Goal: Find specific page/section: Find specific page/section

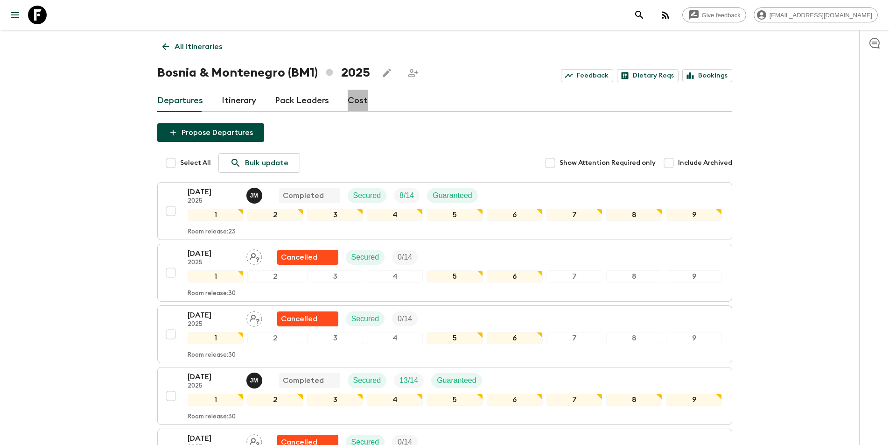
click at [353, 98] on link "Cost" at bounding box center [358, 101] width 20 height 22
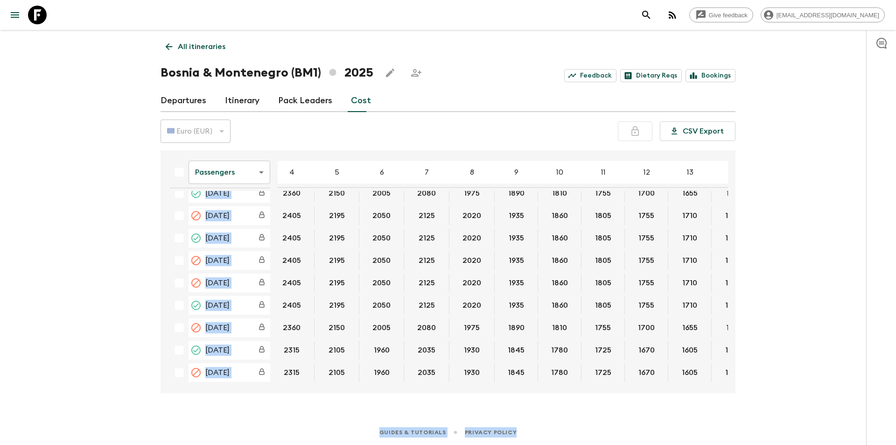
scroll to position [82, 96]
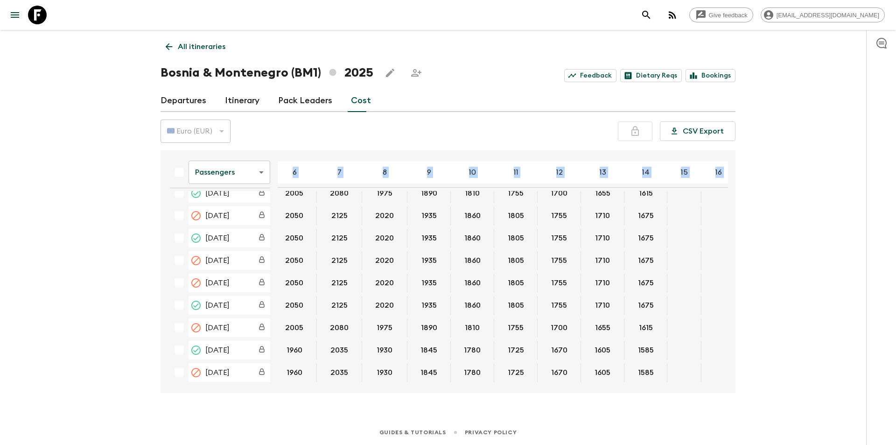
drag, startPoint x: 166, startPoint y: 194, endPoint x: 636, endPoint y: 358, distance: 498.6
click at [629, 366] on table "Passengers passengersCost ​ 4 5 6 7 8 9 10 11 12 13 14 15 16 17 18 25 Apr 2025 …" at bounding box center [434, 230] width 737 height 309
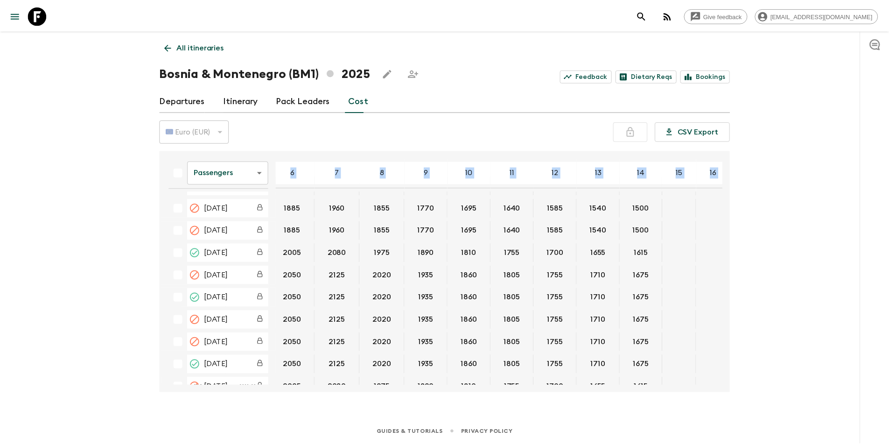
scroll to position [0, 96]
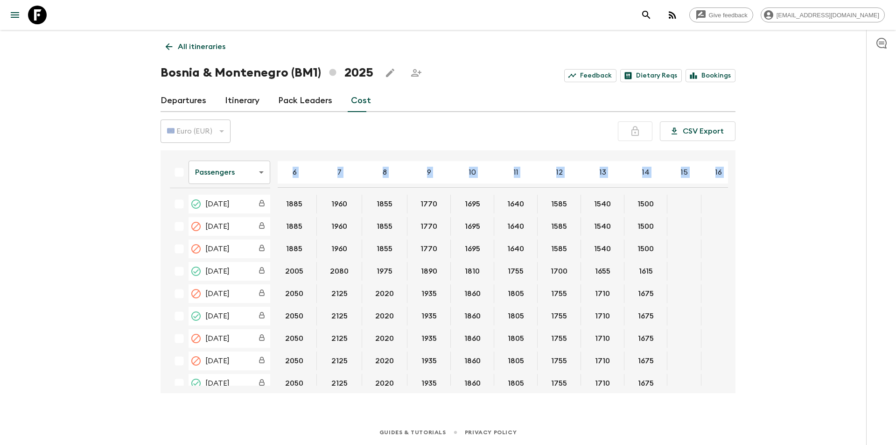
click at [811, 279] on div "Give feedback janko@balkan-more.com All itineraries Bosnia & Montenegro (BM1) 2…" at bounding box center [448, 222] width 896 height 445
click at [681, 245] on button "23 May 2025; 15" at bounding box center [684, 248] width 30 height 7
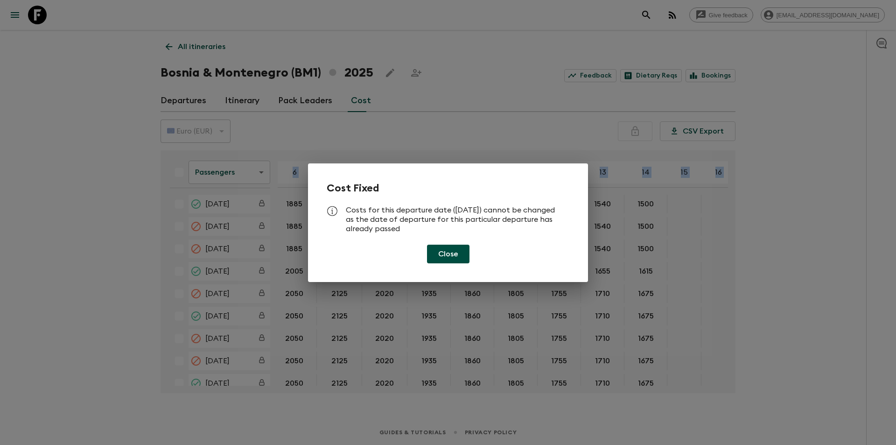
click at [453, 251] on button "Close" at bounding box center [448, 253] width 42 height 19
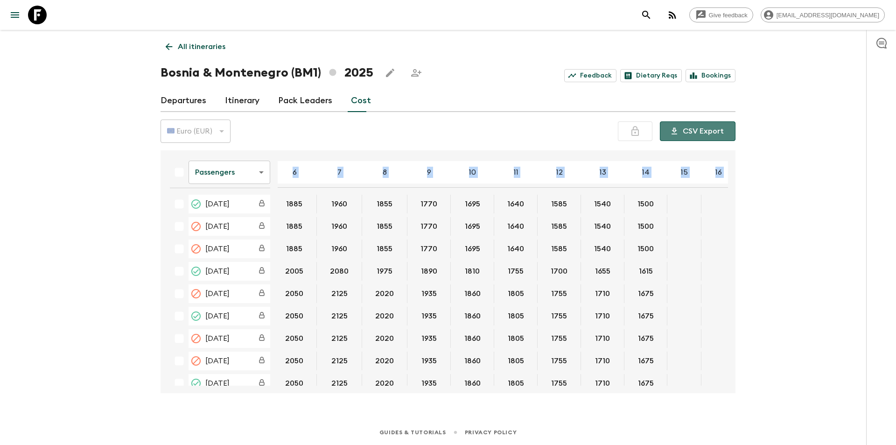
click at [719, 139] on button "CSV Export" at bounding box center [698, 131] width 76 height 20
click at [246, 95] on link "Itinerary" at bounding box center [242, 101] width 35 height 22
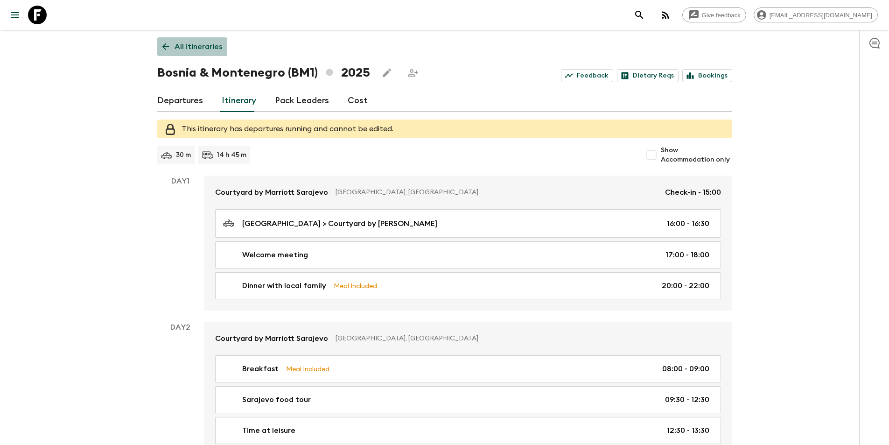
click at [203, 49] on p "All itineraries" at bounding box center [199, 46] width 48 height 11
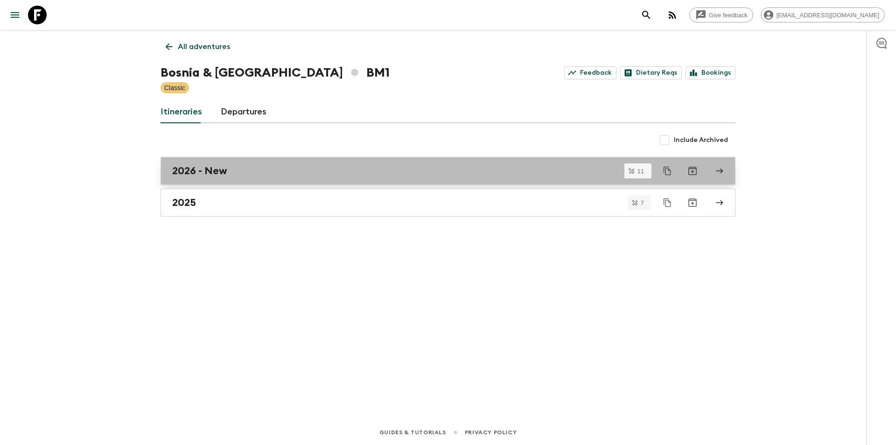
click at [308, 174] on div "2026 - New" at bounding box center [439, 171] width 534 height 12
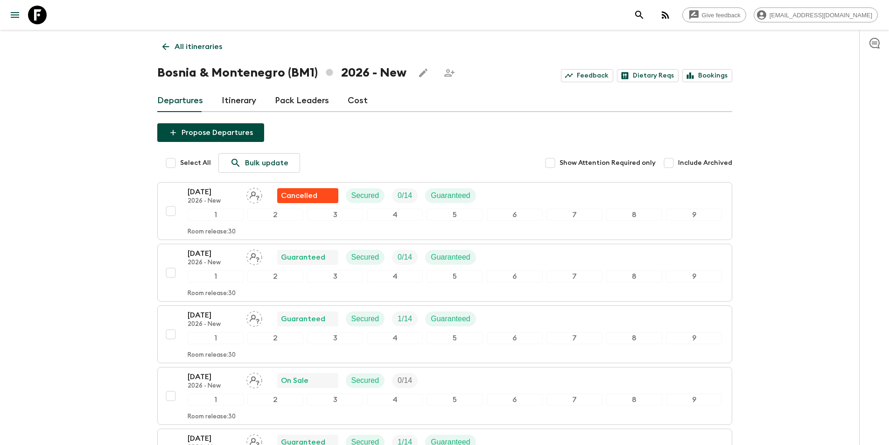
click at [189, 49] on p "All itineraries" at bounding box center [199, 46] width 48 height 11
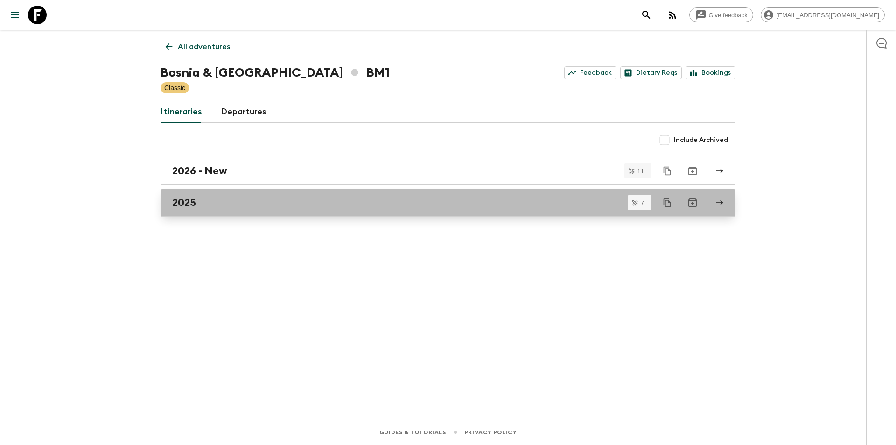
click at [213, 209] on link "2025" at bounding box center [448, 203] width 575 height 28
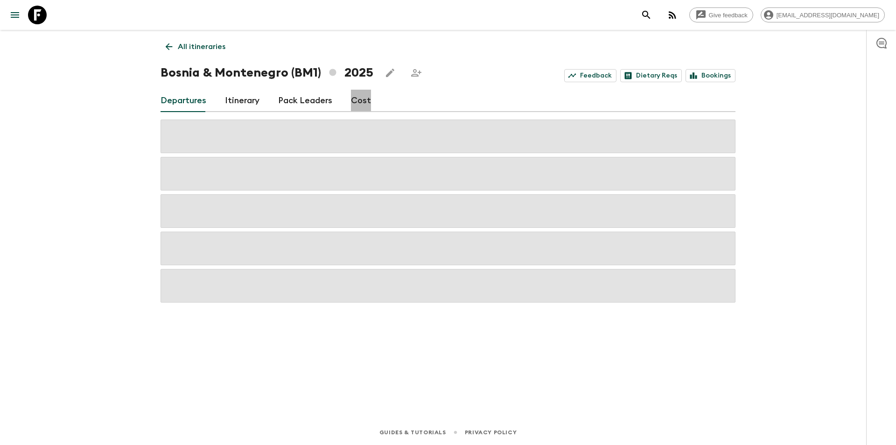
click at [357, 104] on link "Cost" at bounding box center [361, 101] width 20 height 22
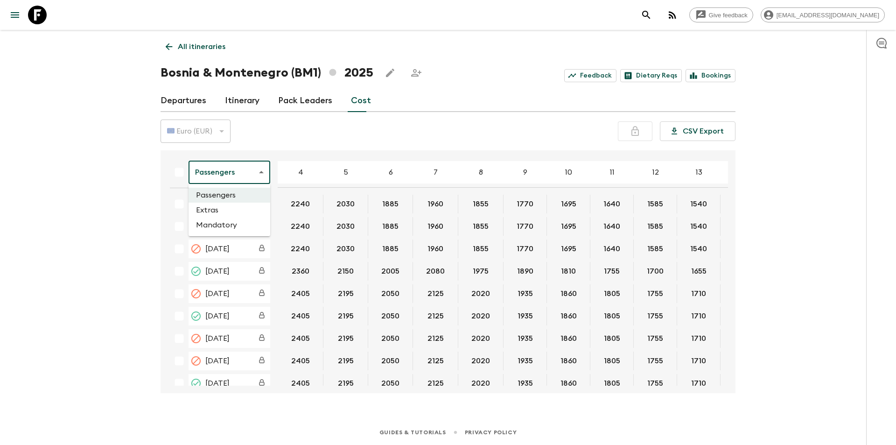
click at [254, 172] on body "Give feedback janko@balkan-more.com All itineraries Bosnia & Montenegro (BM1) 2…" at bounding box center [448, 222] width 896 height 445
click at [222, 211] on li "Extras" at bounding box center [230, 210] width 82 height 15
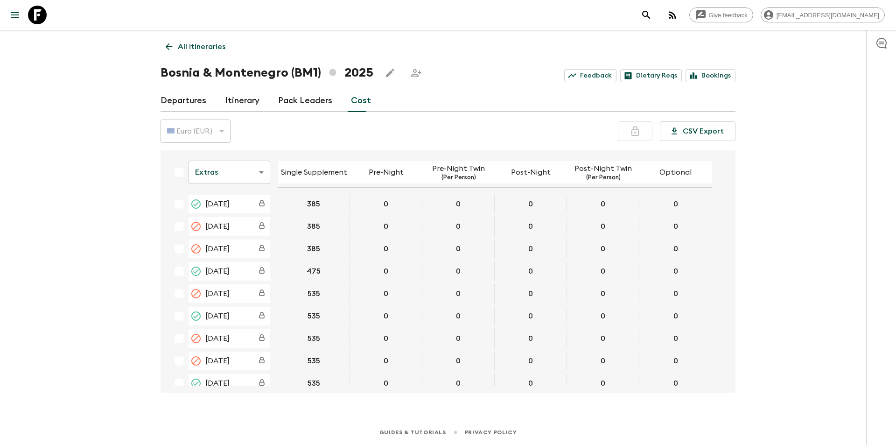
click at [196, 44] on p "All itineraries" at bounding box center [202, 46] width 48 height 11
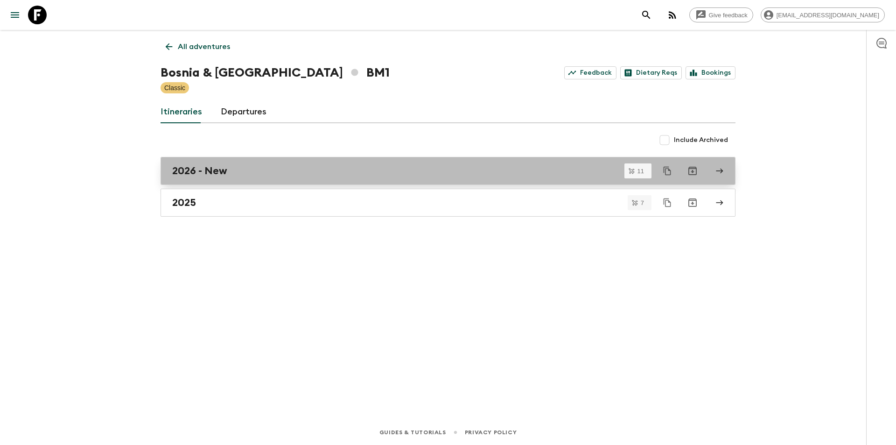
click at [210, 182] on link "2026 - New" at bounding box center [448, 171] width 575 height 28
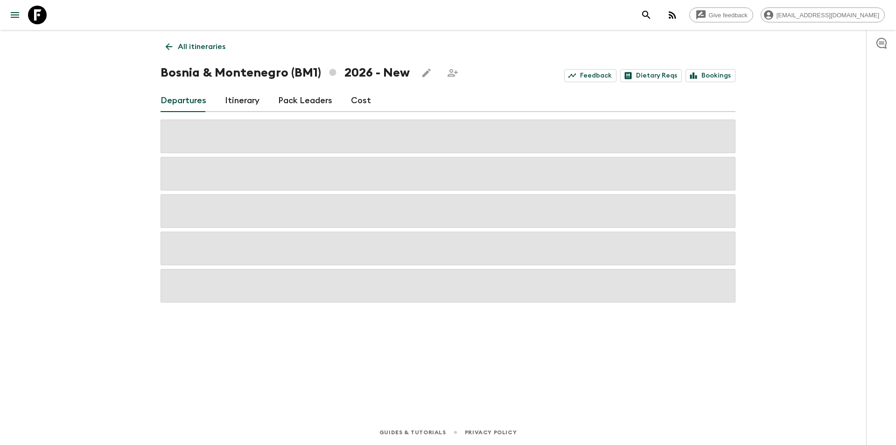
click at [357, 101] on link "Cost" at bounding box center [361, 101] width 20 height 22
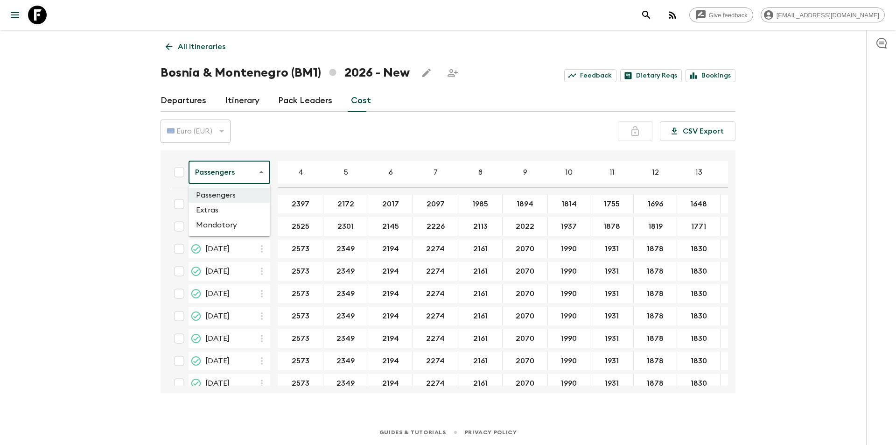
click at [243, 178] on body "Give feedback janko@balkan-more.com All itineraries Bosnia & Montenegro (BM1) 2…" at bounding box center [448, 222] width 896 height 445
click at [228, 205] on li "Extras" at bounding box center [230, 210] width 82 height 15
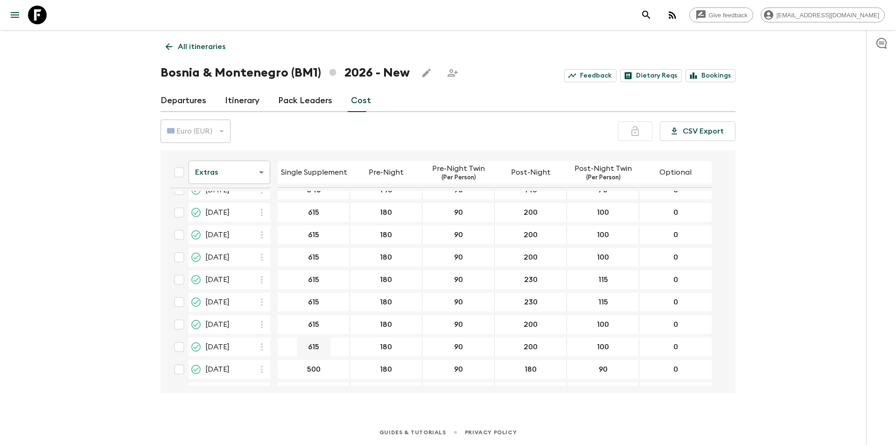
scroll to position [56, 0]
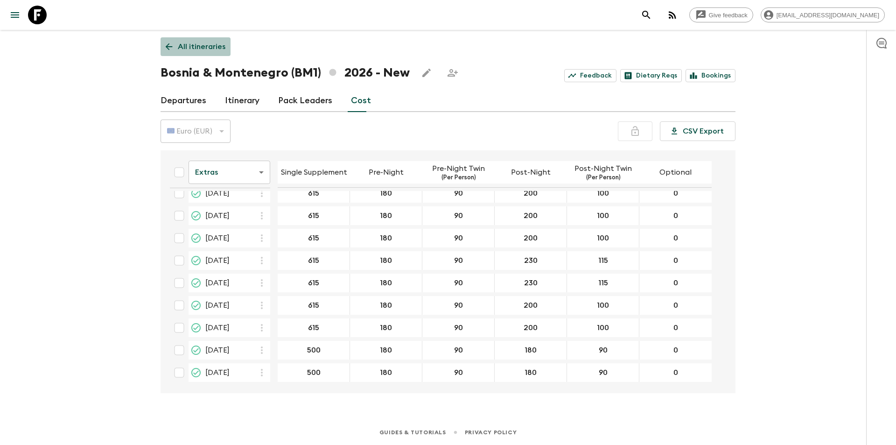
click at [181, 37] on link "All itineraries" at bounding box center [196, 46] width 70 height 19
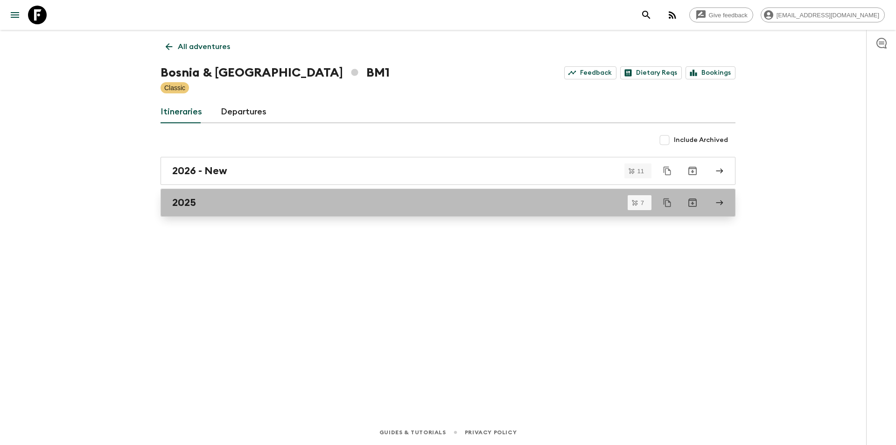
click at [204, 207] on div "2025" at bounding box center [439, 202] width 534 height 12
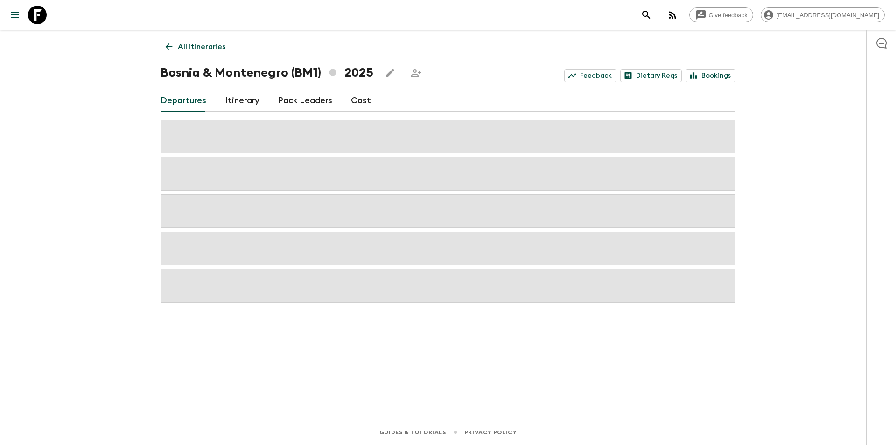
click at [361, 98] on link "Cost" at bounding box center [361, 101] width 20 height 22
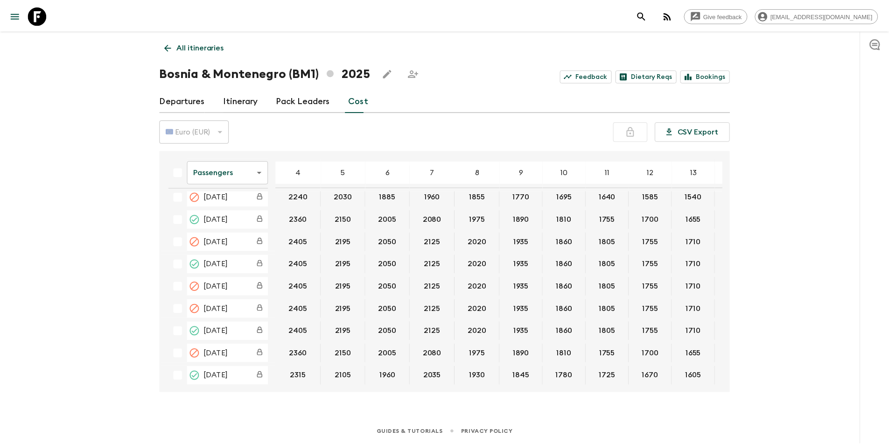
scroll to position [82, 0]
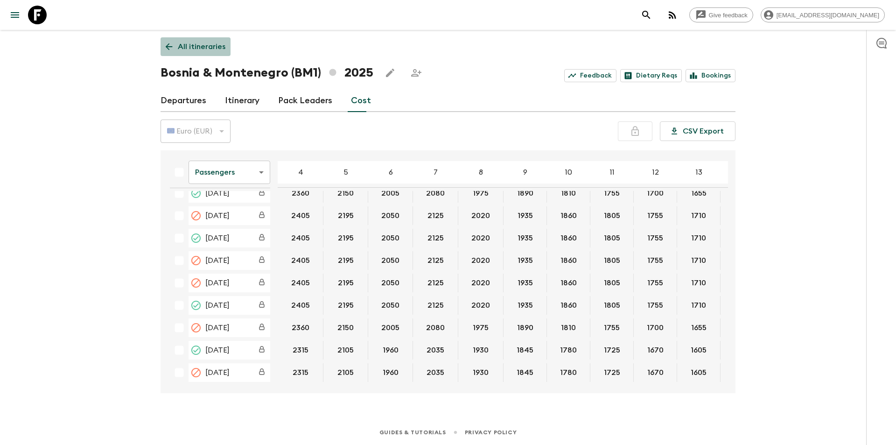
click at [185, 49] on p "All itineraries" at bounding box center [202, 46] width 48 height 11
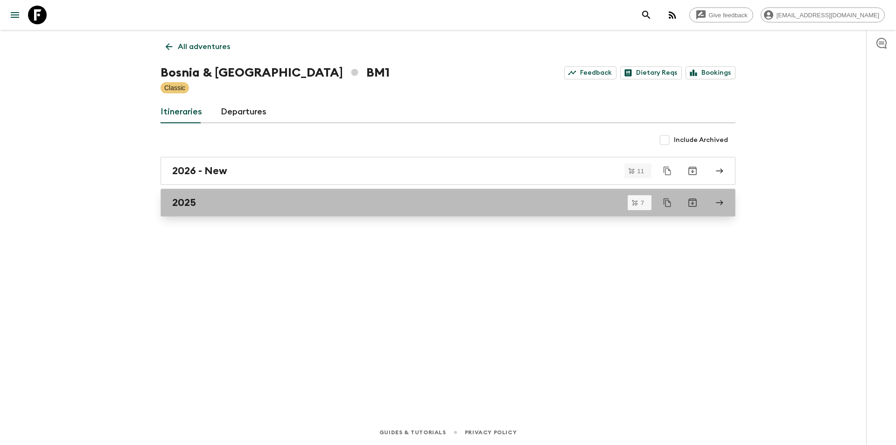
click at [231, 203] on div "2025" at bounding box center [439, 202] width 534 height 12
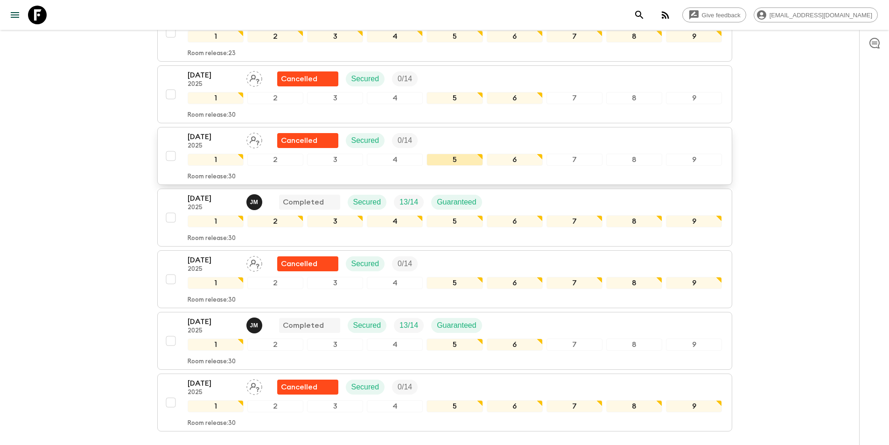
scroll to position [156, 0]
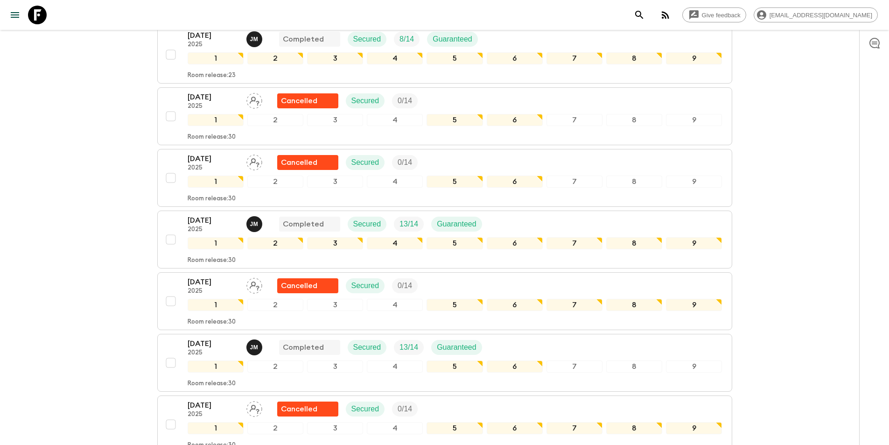
click at [627, 223] on div "22 Aug 2025 2025 J M Completed Secured 13 / 14 Guaranteed" at bounding box center [455, 224] width 535 height 19
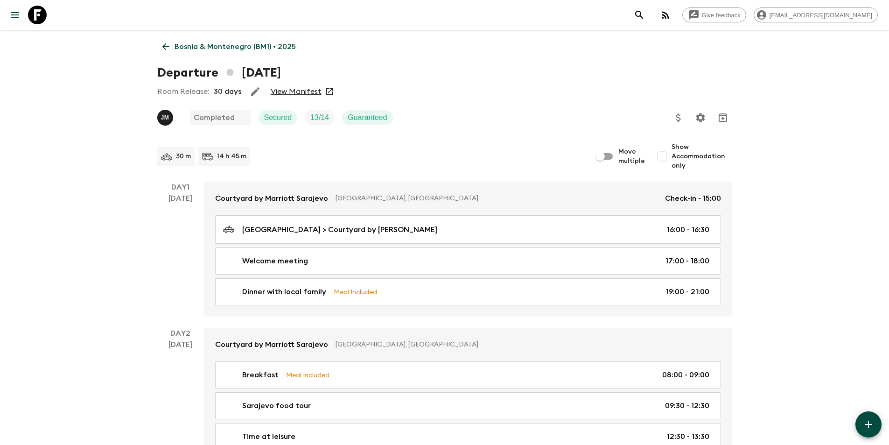
click at [300, 91] on link "View Manifest" at bounding box center [296, 91] width 51 height 9
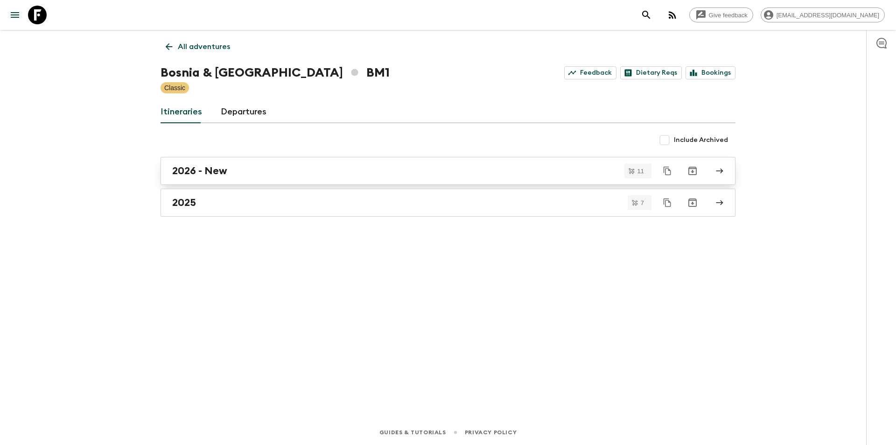
click at [216, 169] on h2 "2026 - New" at bounding box center [199, 171] width 55 height 12
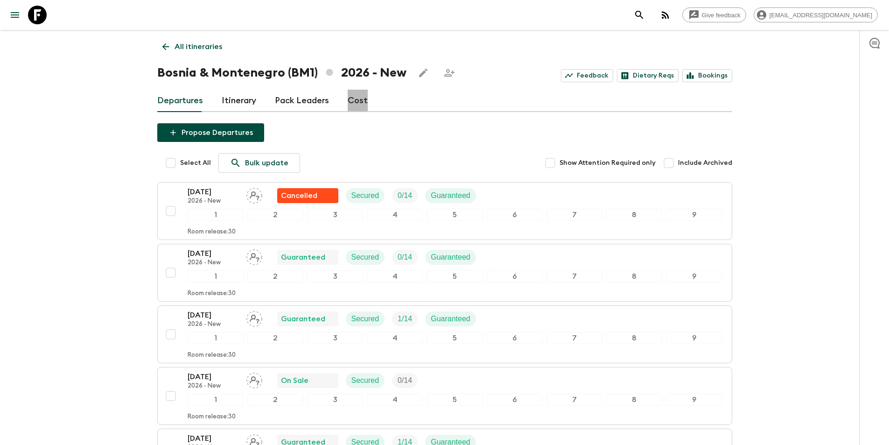
click at [355, 103] on link "Cost" at bounding box center [358, 101] width 20 height 22
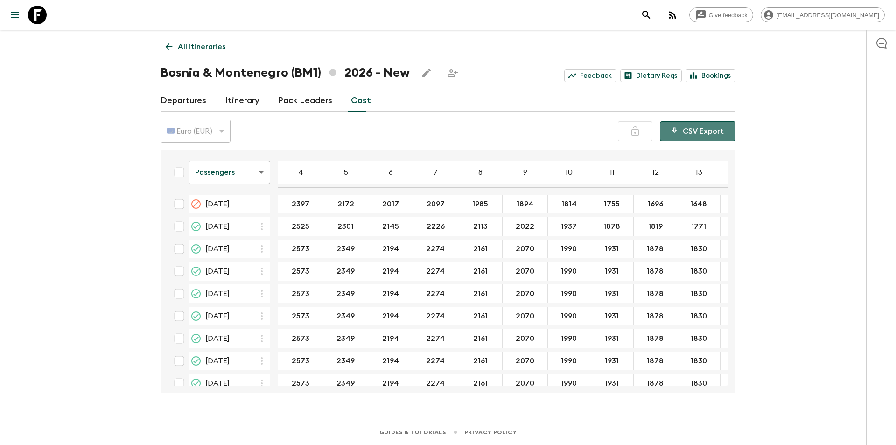
click at [716, 136] on button "CSV Export" at bounding box center [698, 131] width 76 height 20
click at [52, 250] on div "Give feedback [EMAIL_ADDRESS][DOMAIN_NAME] All itineraries [GEOGRAPHIC_DATA] (B…" at bounding box center [448, 222] width 896 height 445
